Goal: Task Accomplishment & Management: Use online tool/utility

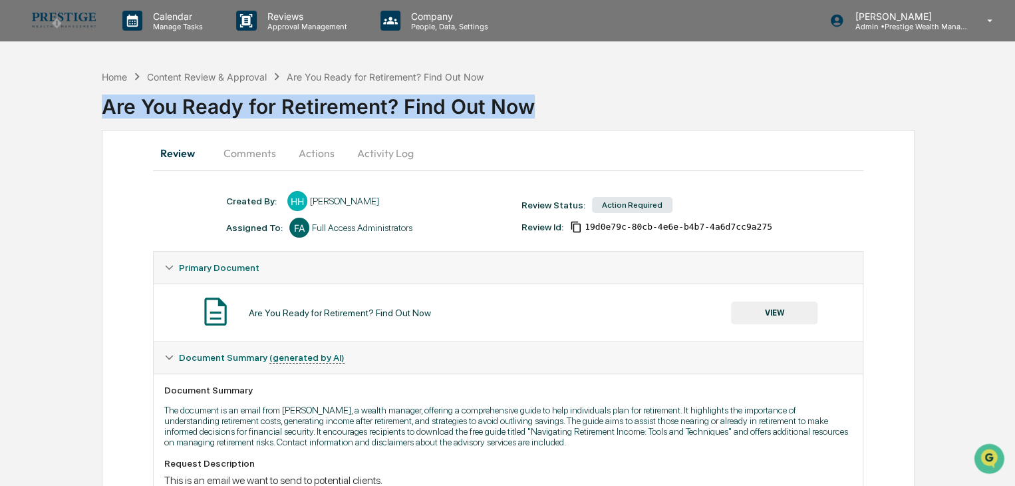
click at [65, 17] on img at bounding box center [64, 20] width 64 height 15
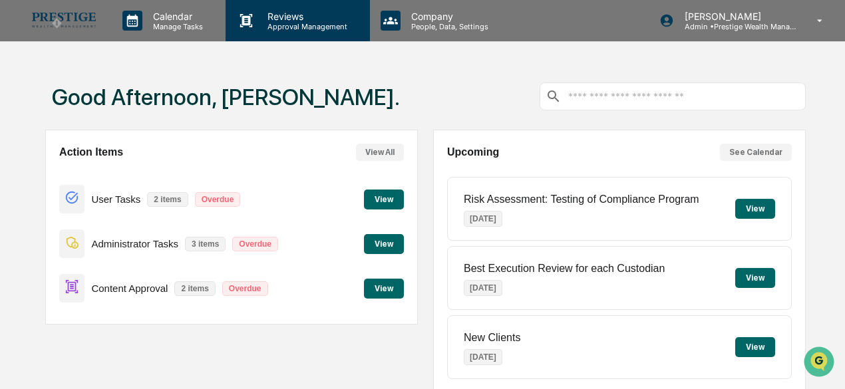
click at [305, 37] on div "Reviews Approval Management" at bounding box center [298, 20] width 144 height 41
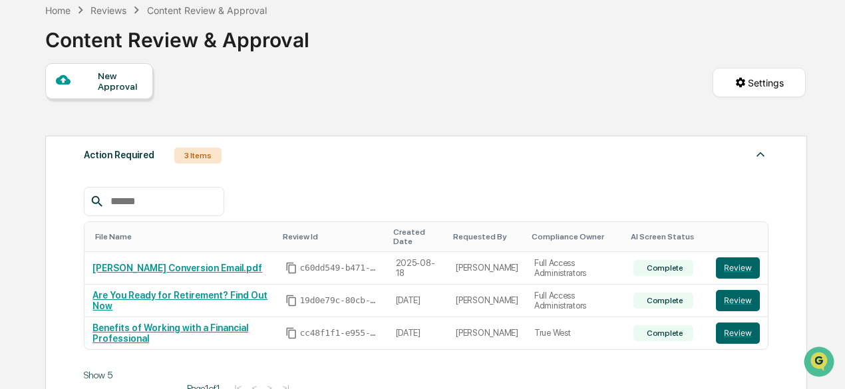
scroll to position [133, 0]
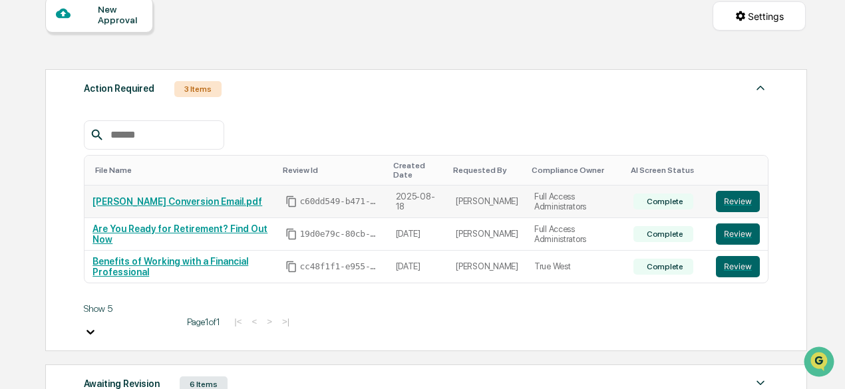
click at [223, 198] on link "Andrew Roth Conversion Email.pdf" at bounding box center [177, 201] width 170 height 11
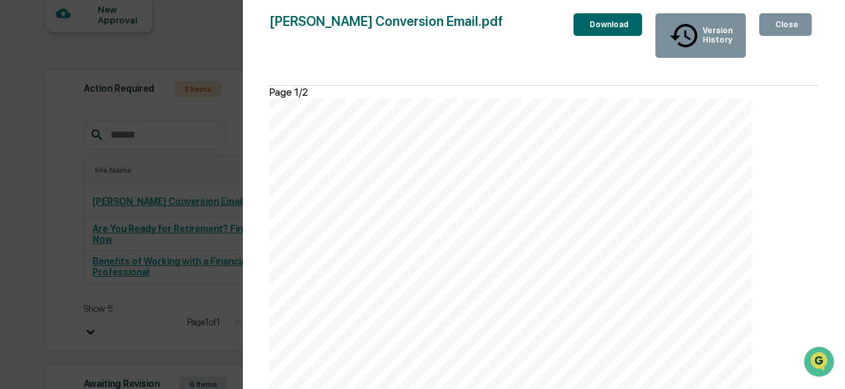
click at [774, 26] on icon "button" at bounding box center [780, 32] width 13 height 13
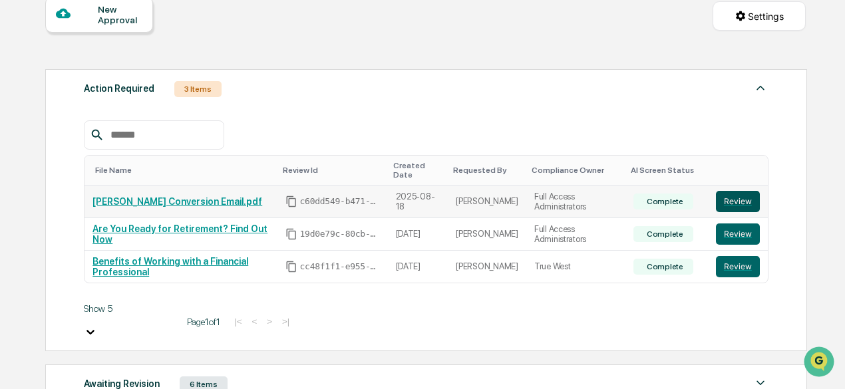
click at [738, 191] on button "Review" at bounding box center [738, 201] width 44 height 21
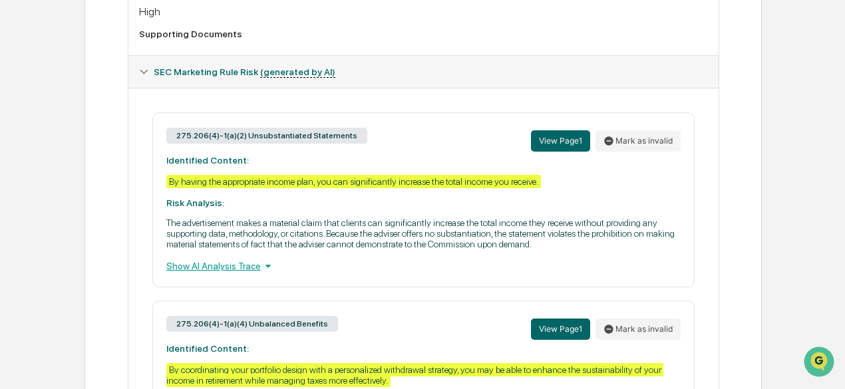
scroll to position [532, 0]
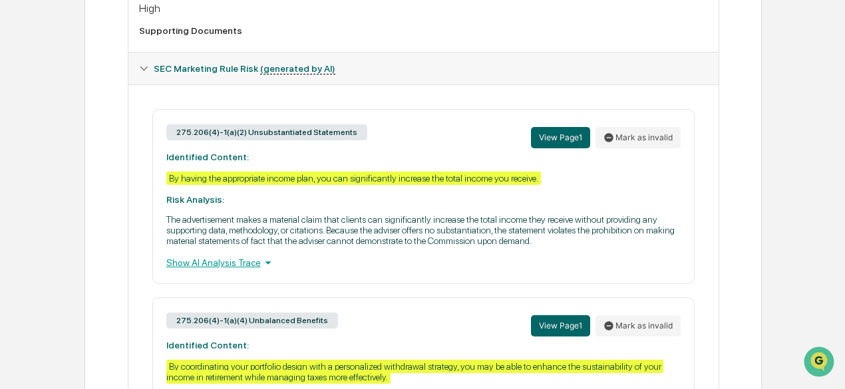
click at [261, 270] on icon at bounding box center [268, 263] width 15 height 15
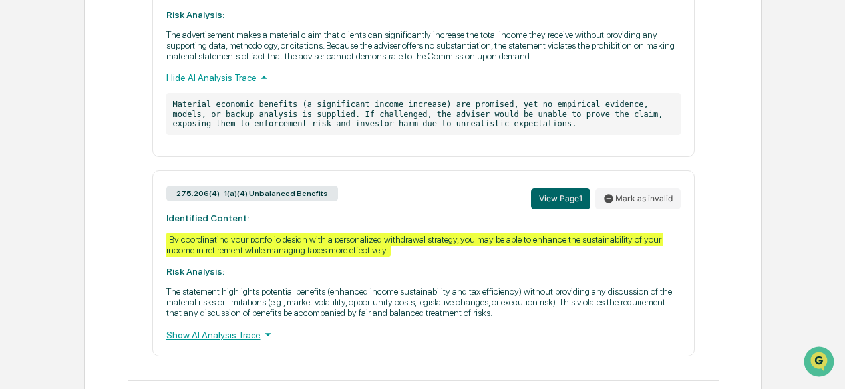
scroll to position [757, 0]
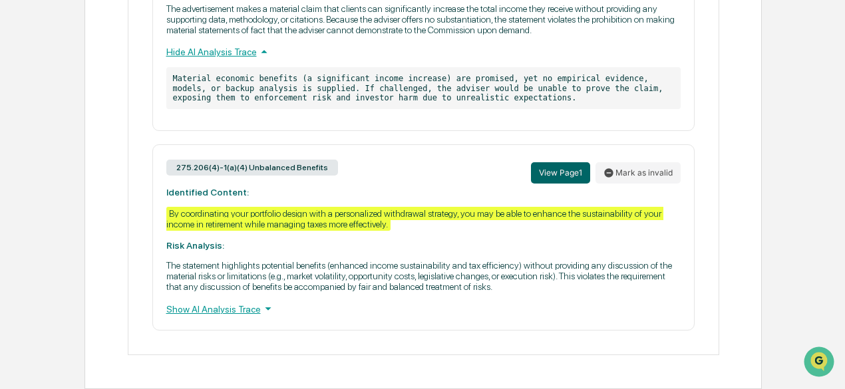
click at [261, 309] on icon at bounding box center [268, 308] width 15 height 15
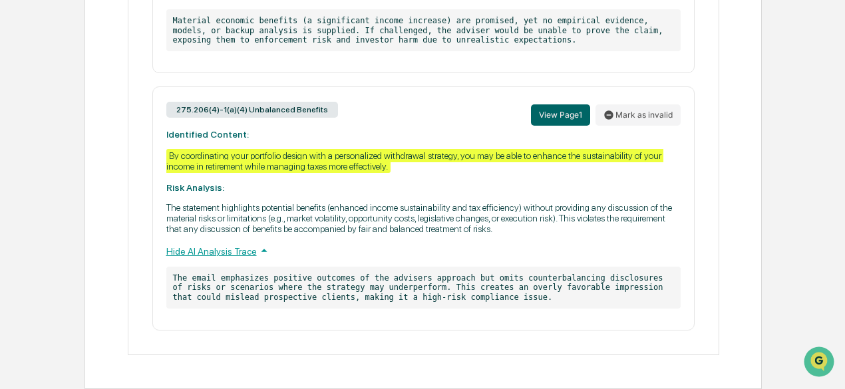
scroll to position [815, 0]
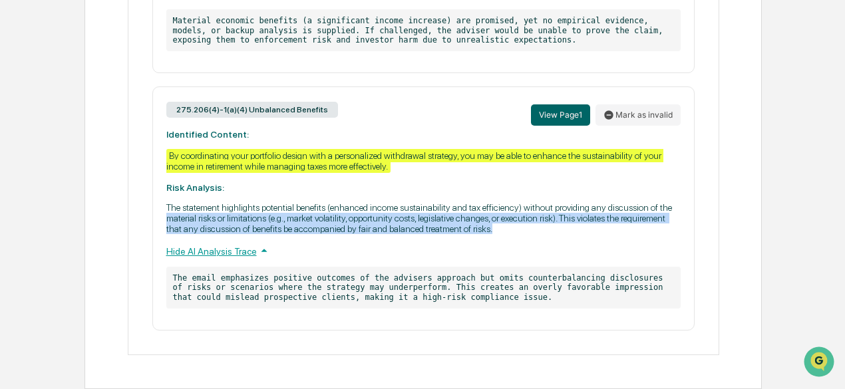
drag, startPoint x: 166, startPoint y: 216, endPoint x: 549, endPoint y: 228, distance: 382.8
click at [549, 228] on p "The statement highlights potential benefits (enhanced income sustainability and…" at bounding box center [423, 218] width 514 height 32
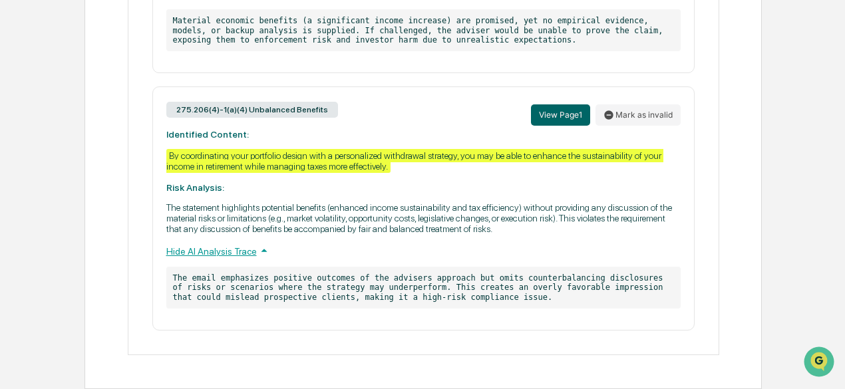
click at [340, 255] on div "Hide AI Analysis Trace" at bounding box center [423, 251] width 514 height 15
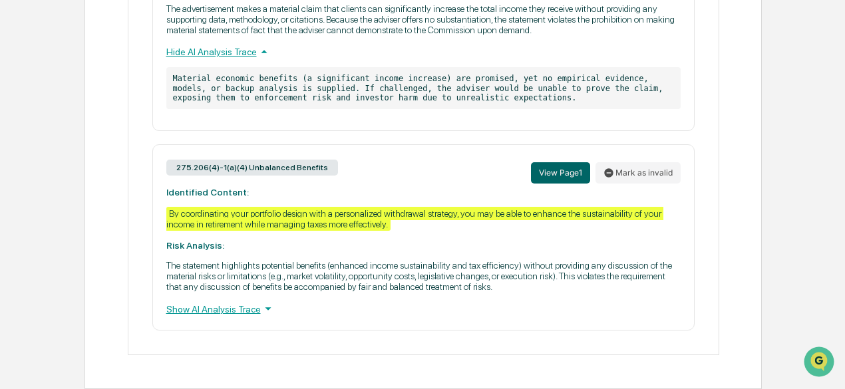
click at [265, 309] on icon at bounding box center [268, 309] width 6 height 3
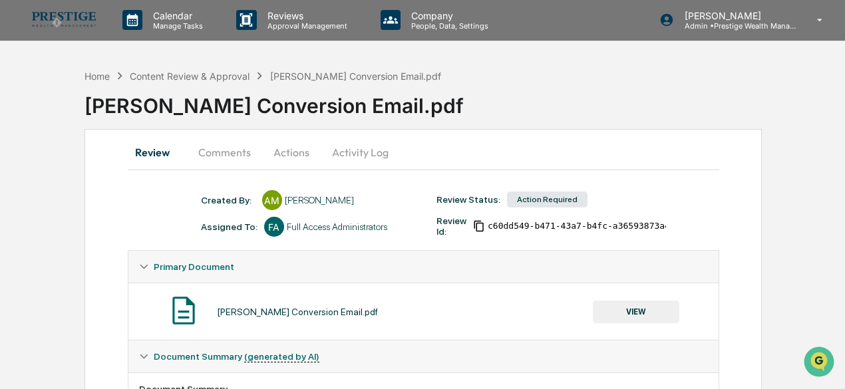
scroll to position [0, 0]
click at [180, 77] on div "Content Review & Approval" at bounding box center [190, 76] width 120 height 11
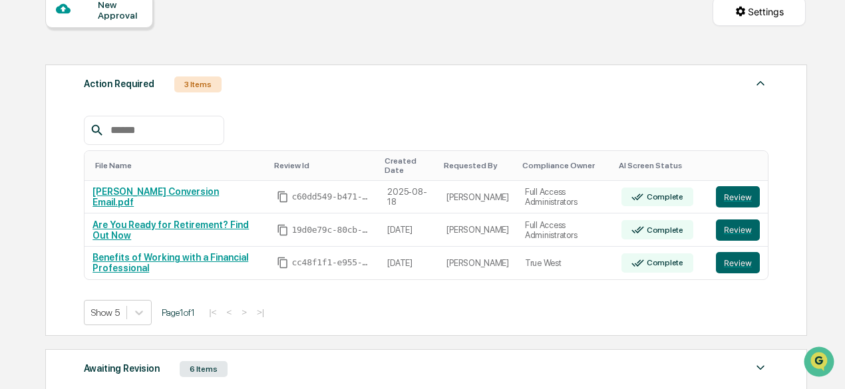
scroll to position [200, 0]
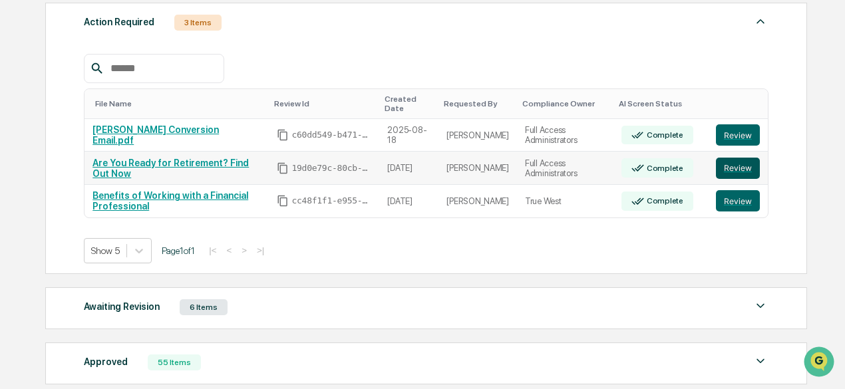
click at [732, 158] on button "Review" at bounding box center [738, 168] width 44 height 21
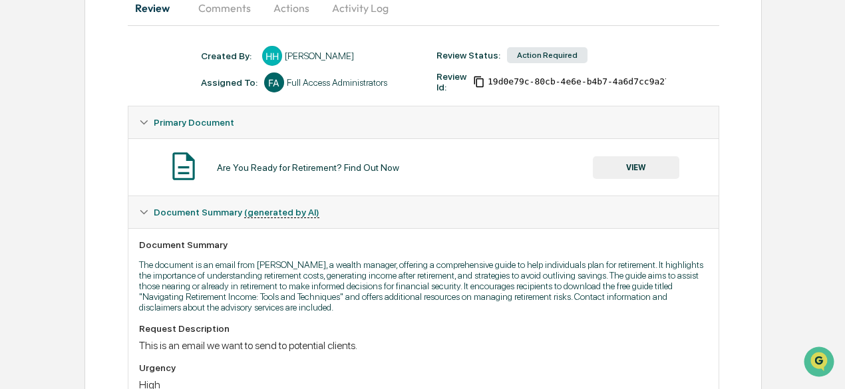
scroll to position [133, 0]
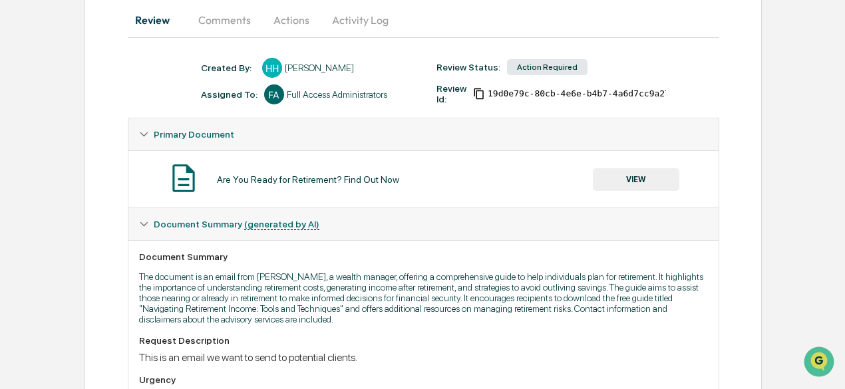
click at [642, 181] on button "VIEW" at bounding box center [636, 179] width 87 height 23
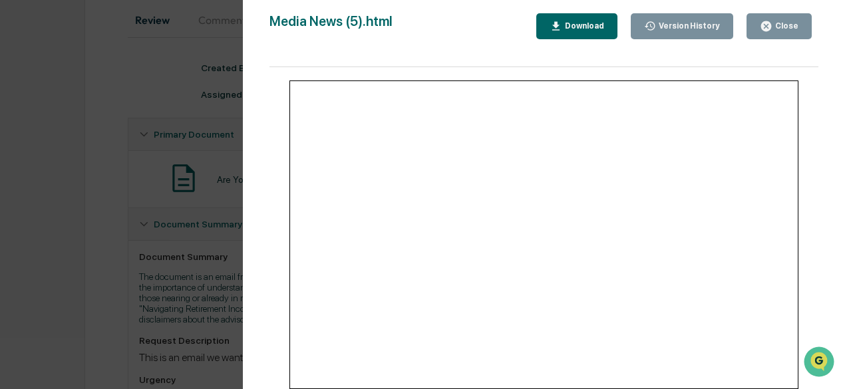
click at [761, 27] on button "Close" at bounding box center [779, 26] width 65 height 26
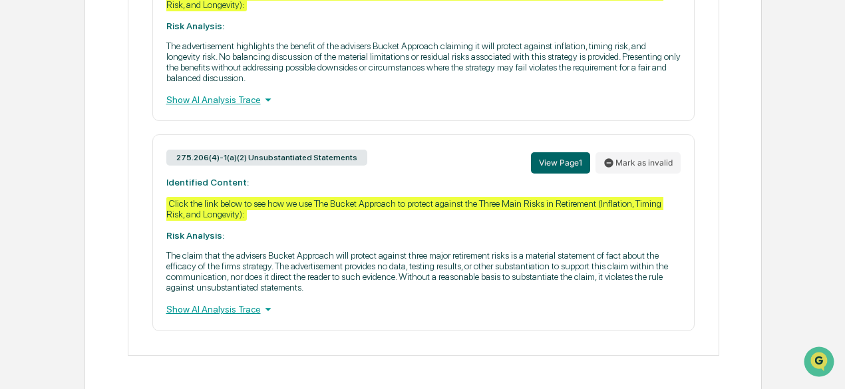
scroll to position [721, 0]
